Goal: Information Seeking & Learning: Learn about a topic

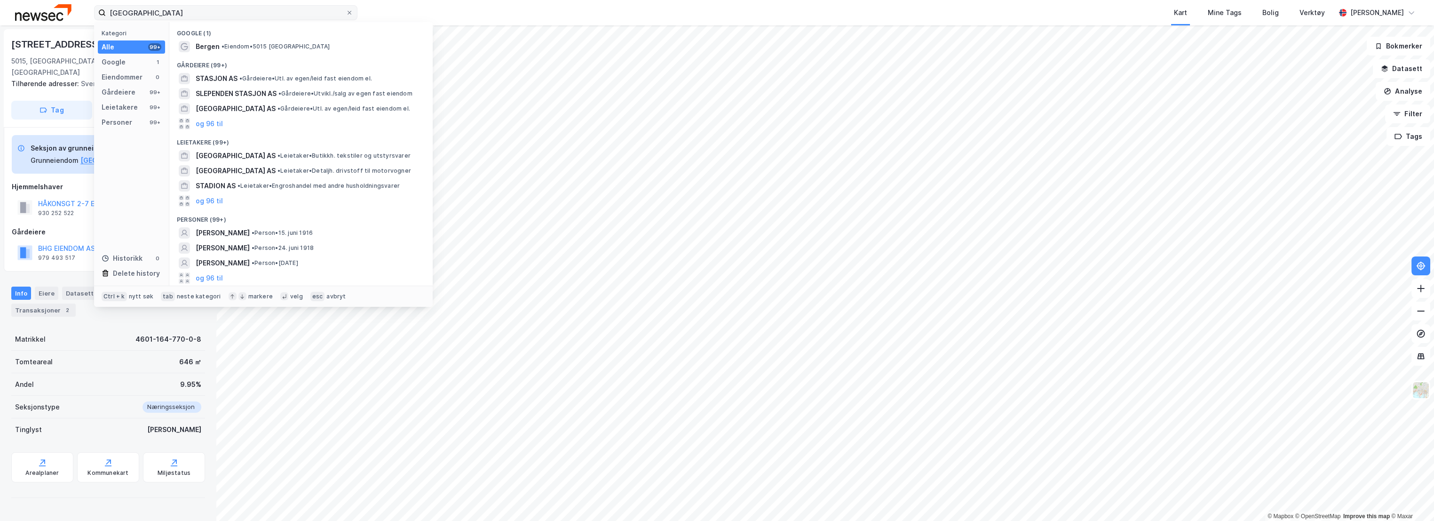
click at [104, 15] on label "[GEOGRAPHIC_DATA]" at bounding box center [225, 12] width 263 height 15
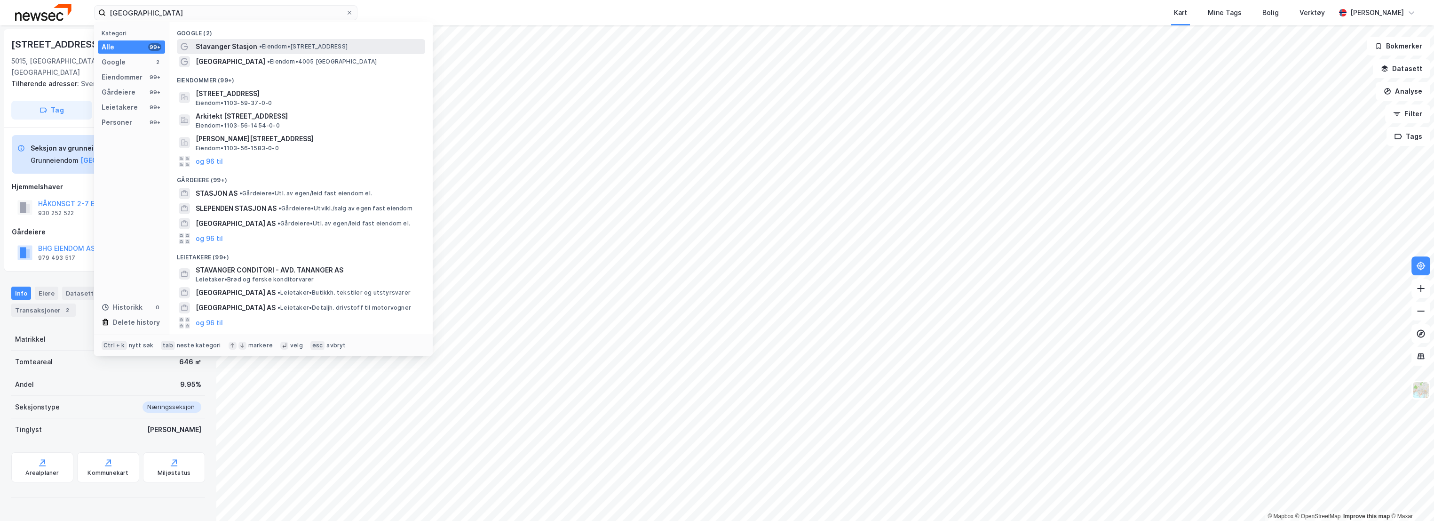
type input "[GEOGRAPHIC_DATA]"
click at [267, 47] on span "• Eiendom • [STREET_ADDRESS]" at bounding box center [303, 47] width 88 height 8
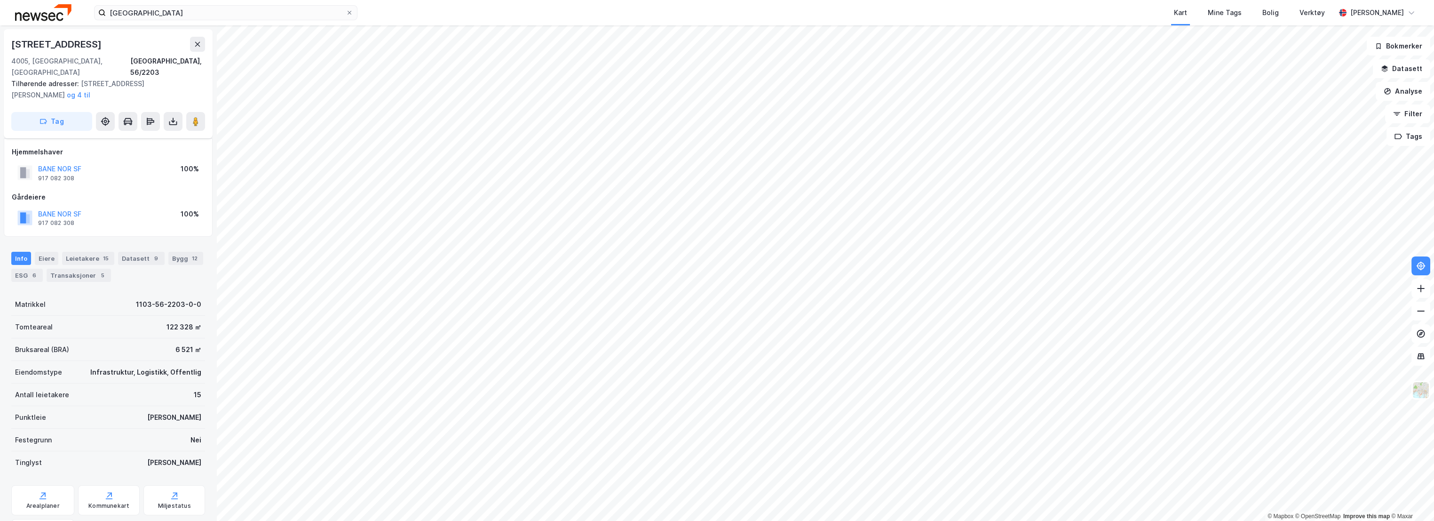
scroll to position [29, 0]
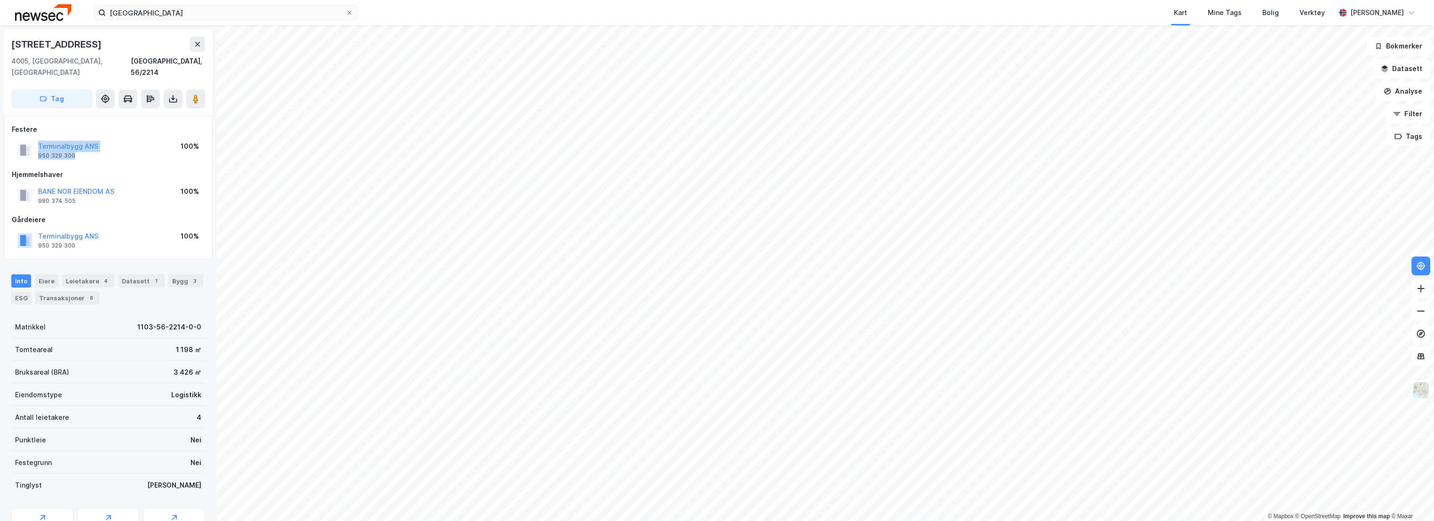
drag, startPoint x: 79, startPoint y: 144, endPoint x: 32, endPoint y: 135, distance: 47.4
click at [32, 141] on div "Terminalbygg ANS 950 329 300" at bounding box center [57, 150] width 81 height 19
copy div "Terminalbygg ANS 950 329 300"
drag, startPoint x: 79, startPoint y: 189, endPoint x: 38, endPoint y: 181, distance: 42.6
click at [38, 186] on div "BANE NOR EIENDOM AS 980 374 505" at bounding box center [76, 195] width 76 height 19
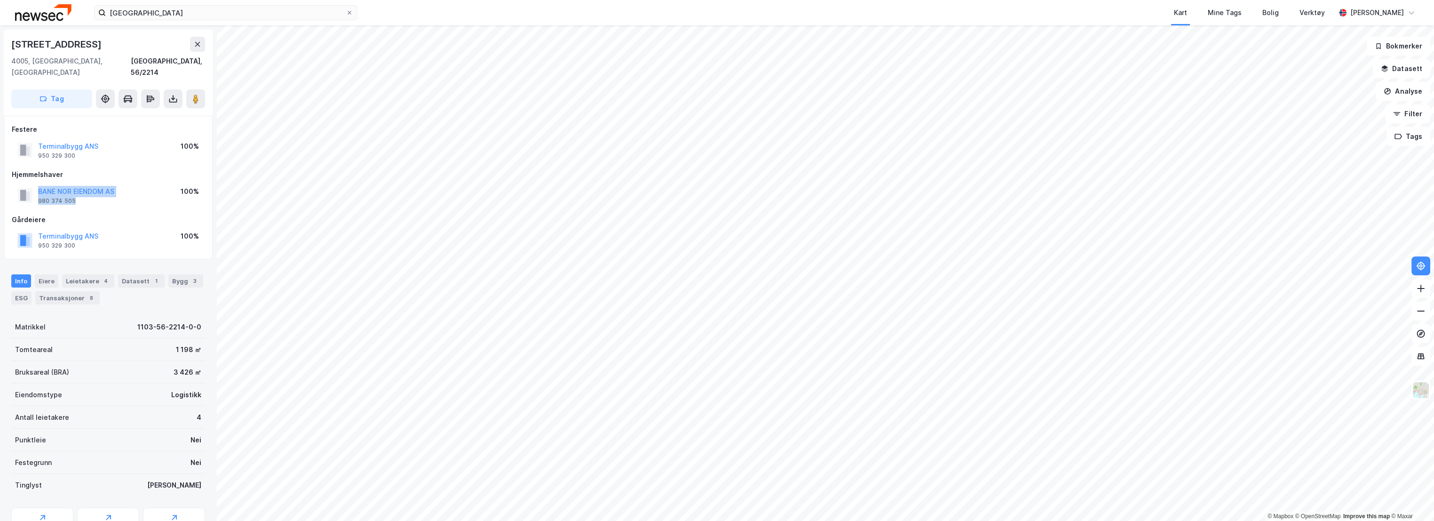
copy div "BANE NOR EIENDOM AS 980 374 505"
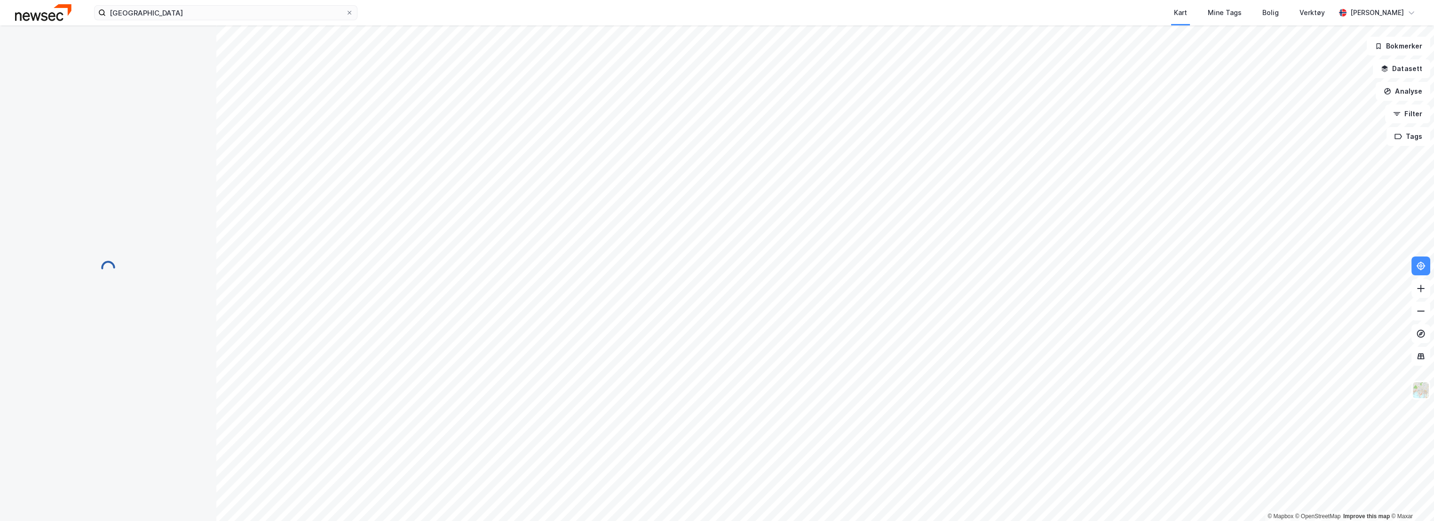
scroll to position [29, 0]
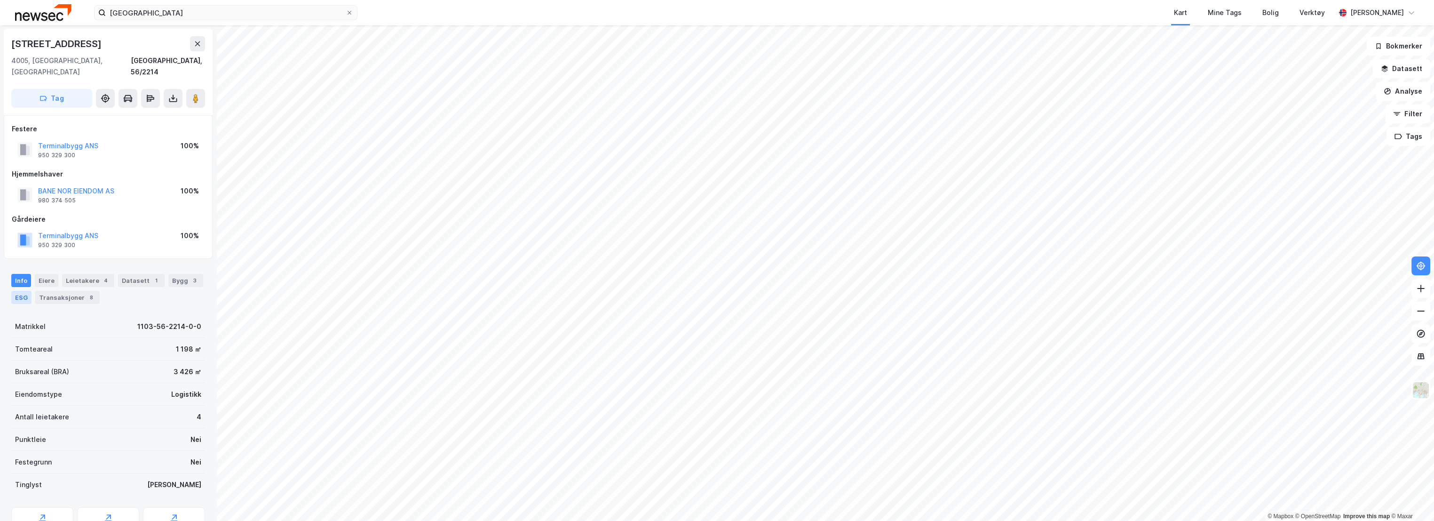
click at [29, 291] on div "ESG" at bounding box center [21, 297] width 20 height 13
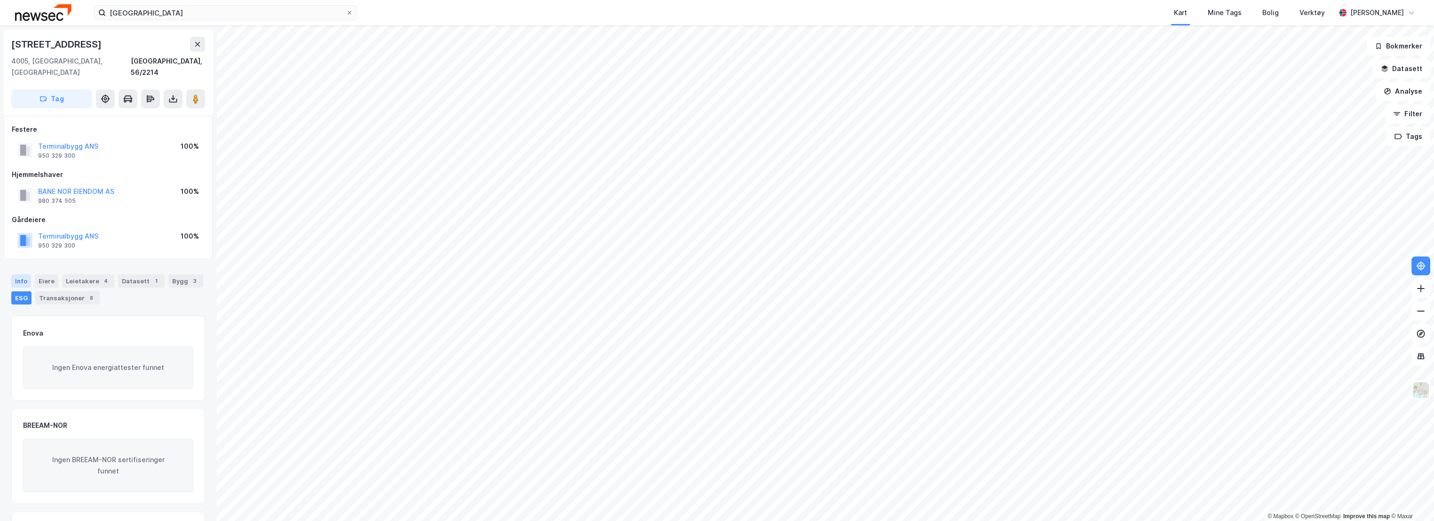
click at [14, 274] on div "Info" at bounding box center [21, 280] width 20 height 13
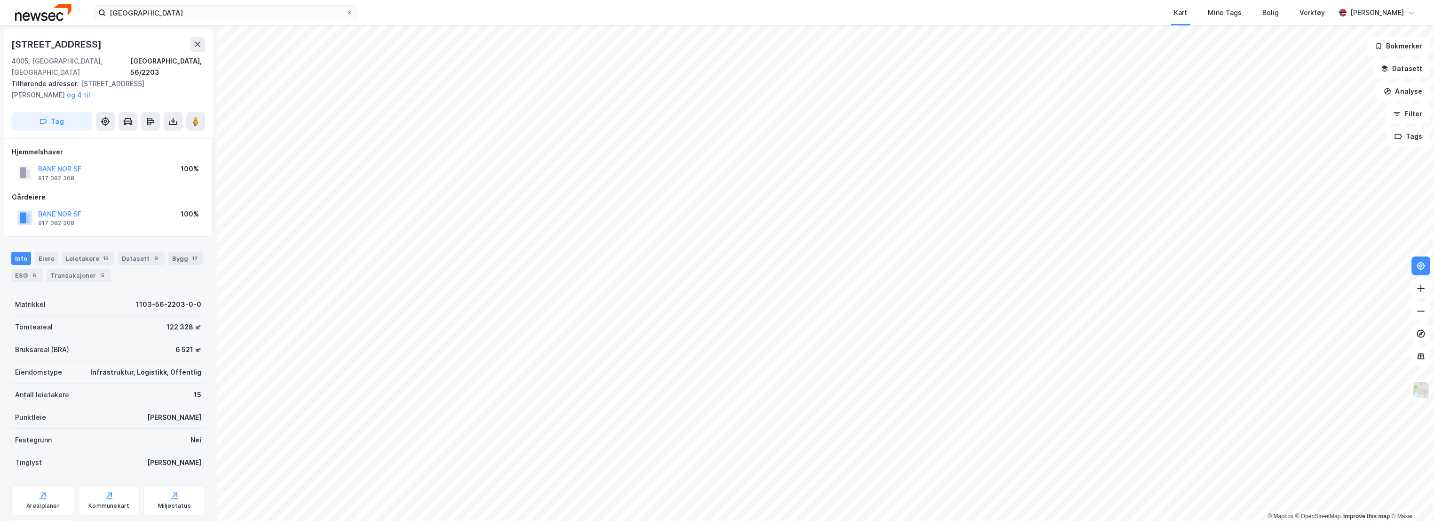
scroll to position [0, 0]
